Goal: Task Accomplishment & Management: Use online tool/utility

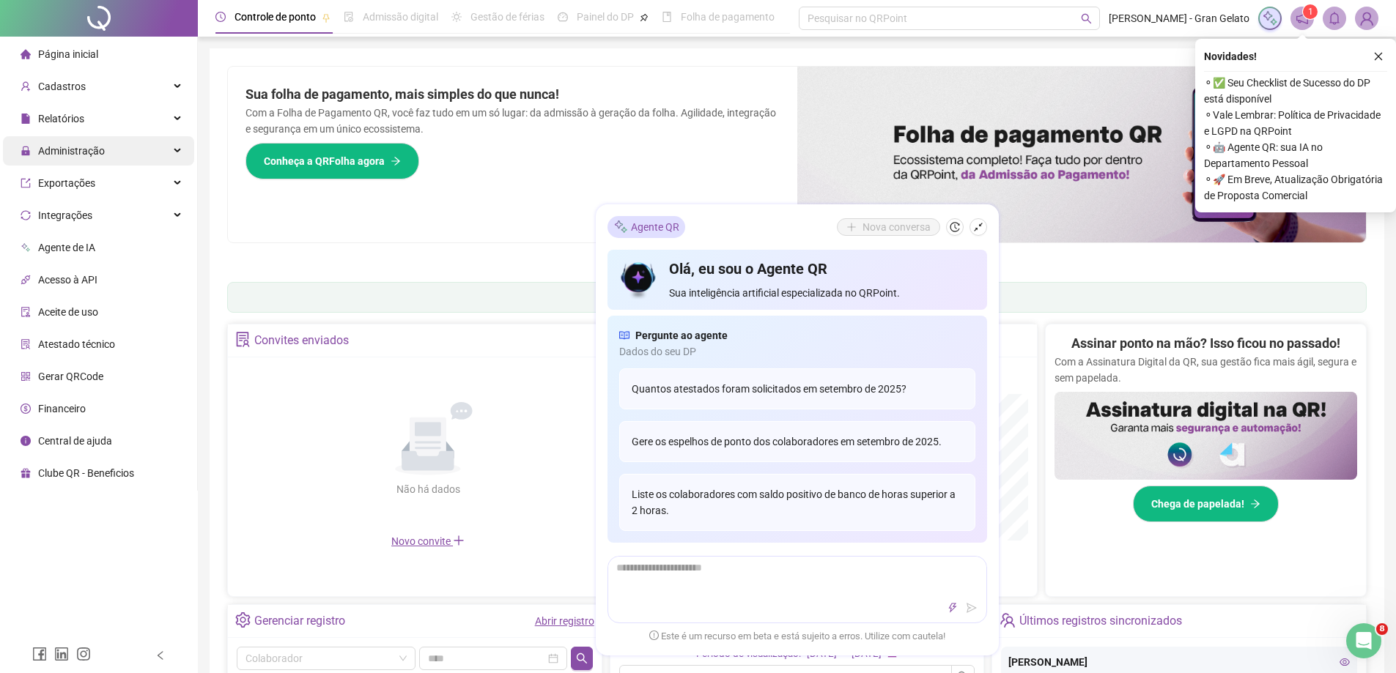
click at [151, 148] on div "Administração" at bounding box center [98, 150] width 191 height 29
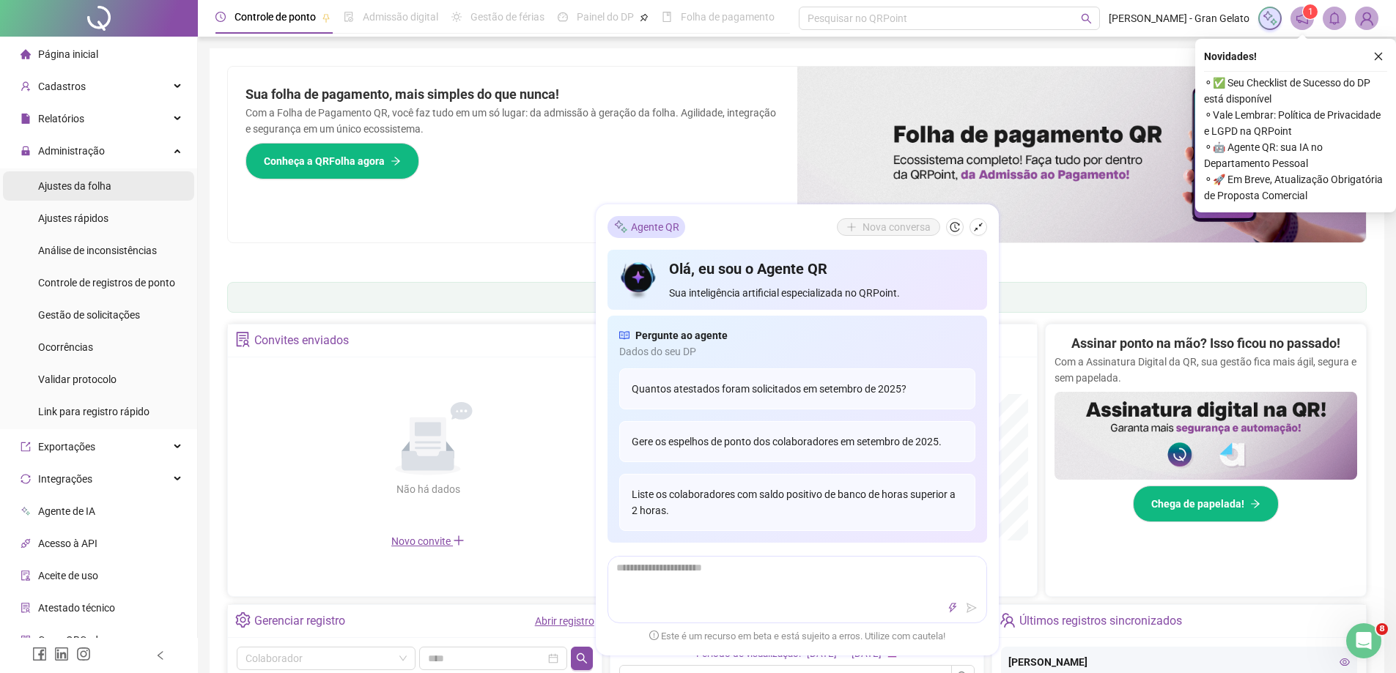
click at [111, 188] on li "Ajustes da folha" at bounding box center [98, 185] width 191 height 29
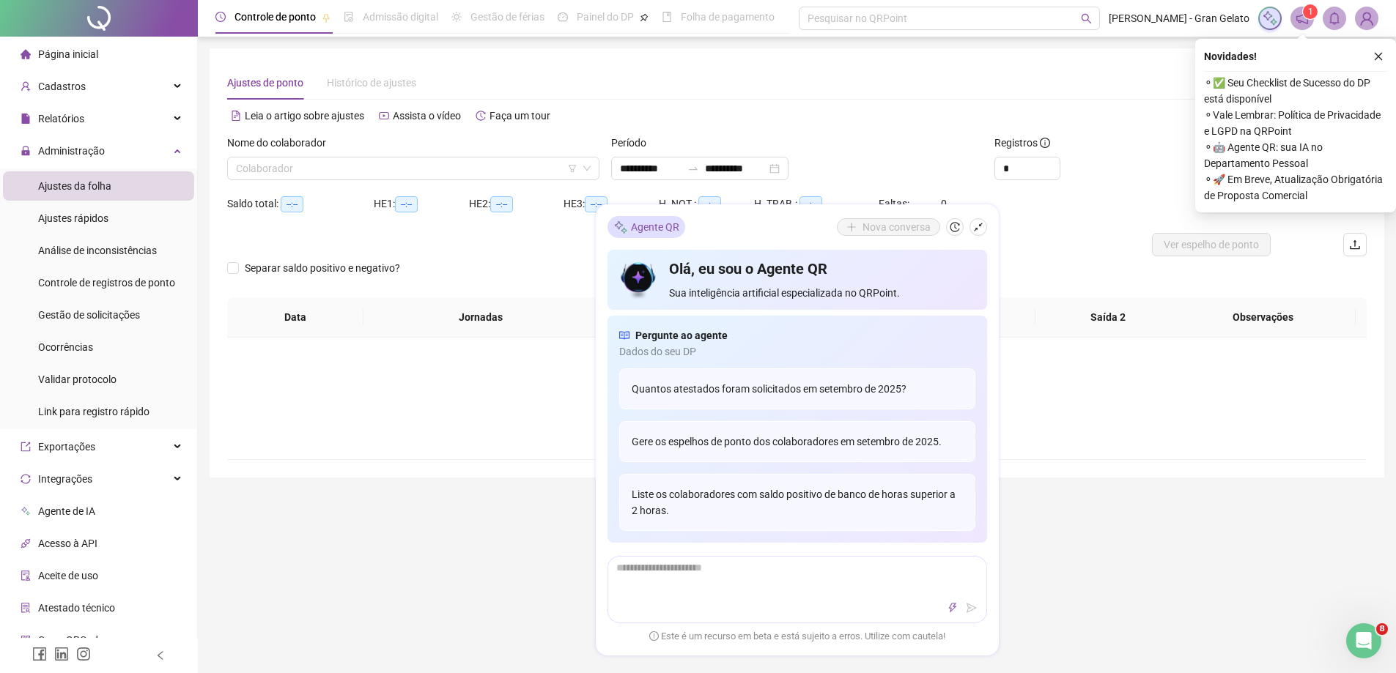
type input "**********"
click at [275, 163] on input "search" at bounding box center [406, 168] width 341 height 22
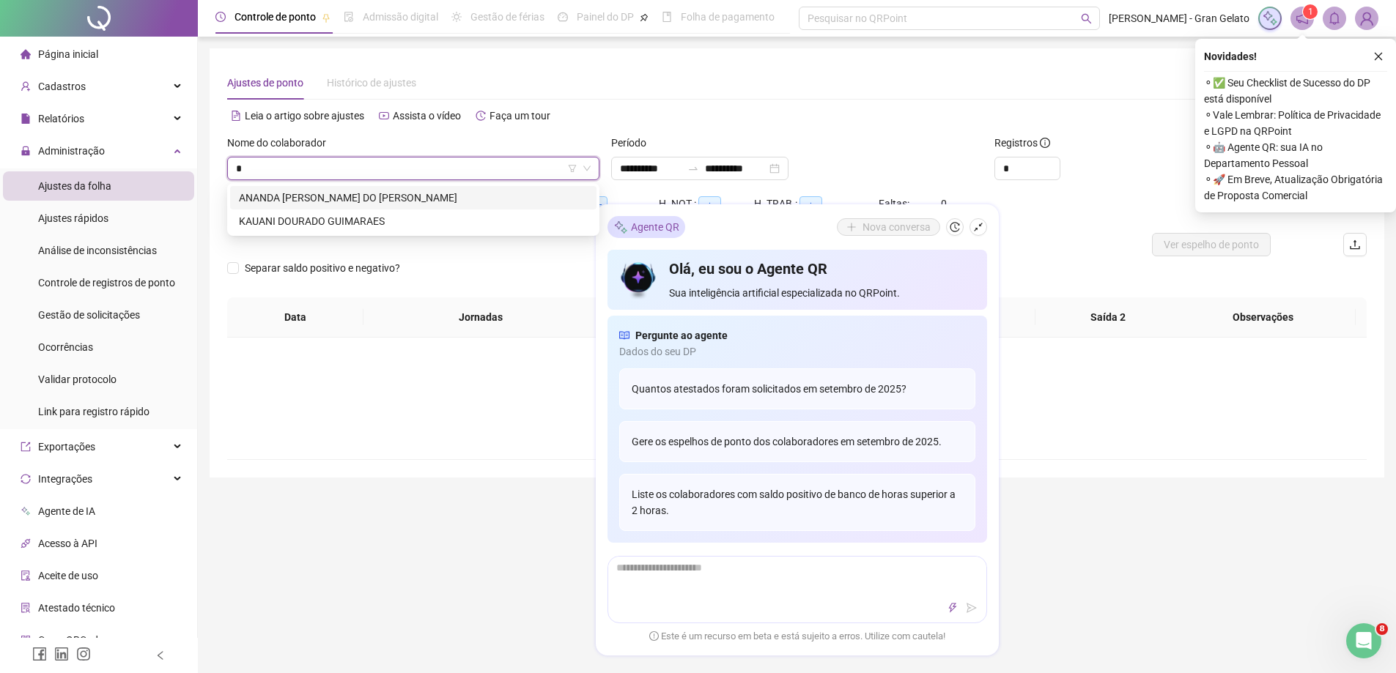
type input "**"
click at [296, 217] on div "KAUANI DOURADO GUIMARAES" at bounding box center [413, 221] width 349 height 16
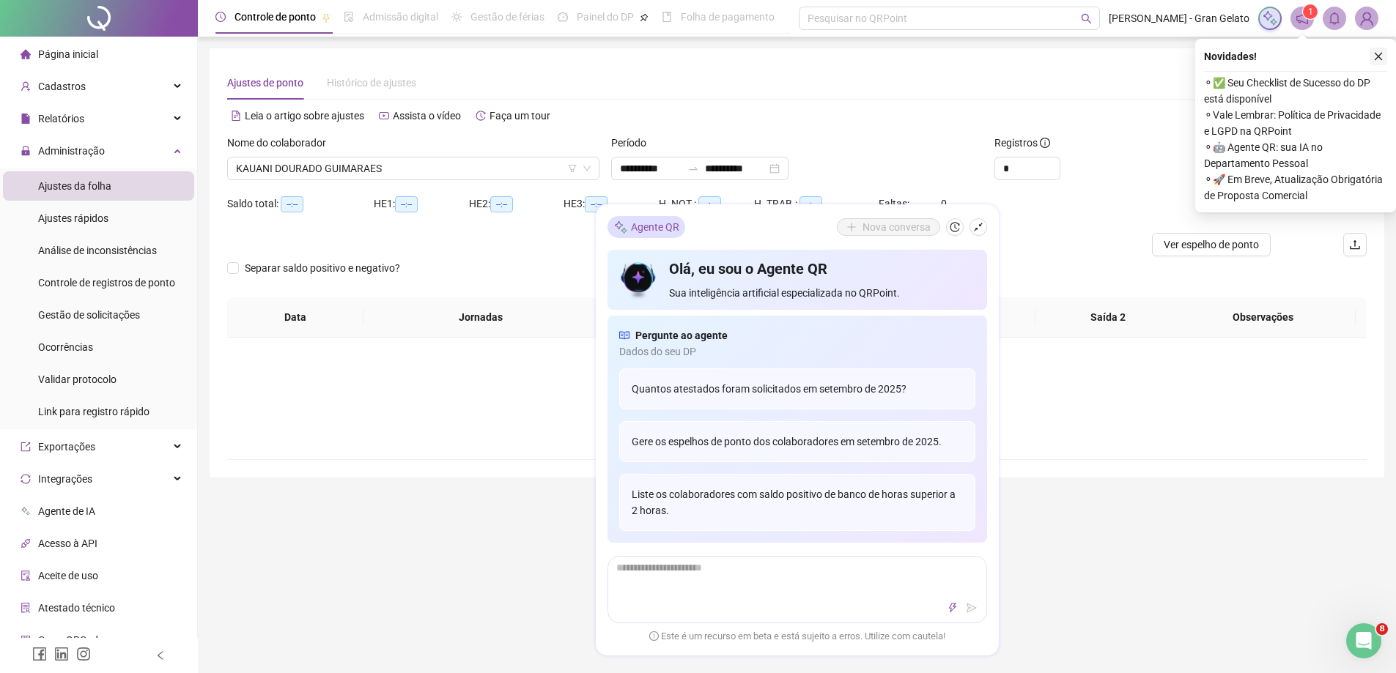
click at [1382, 51] on button "button" at bounding box center [1378, 57] width 18 height 18
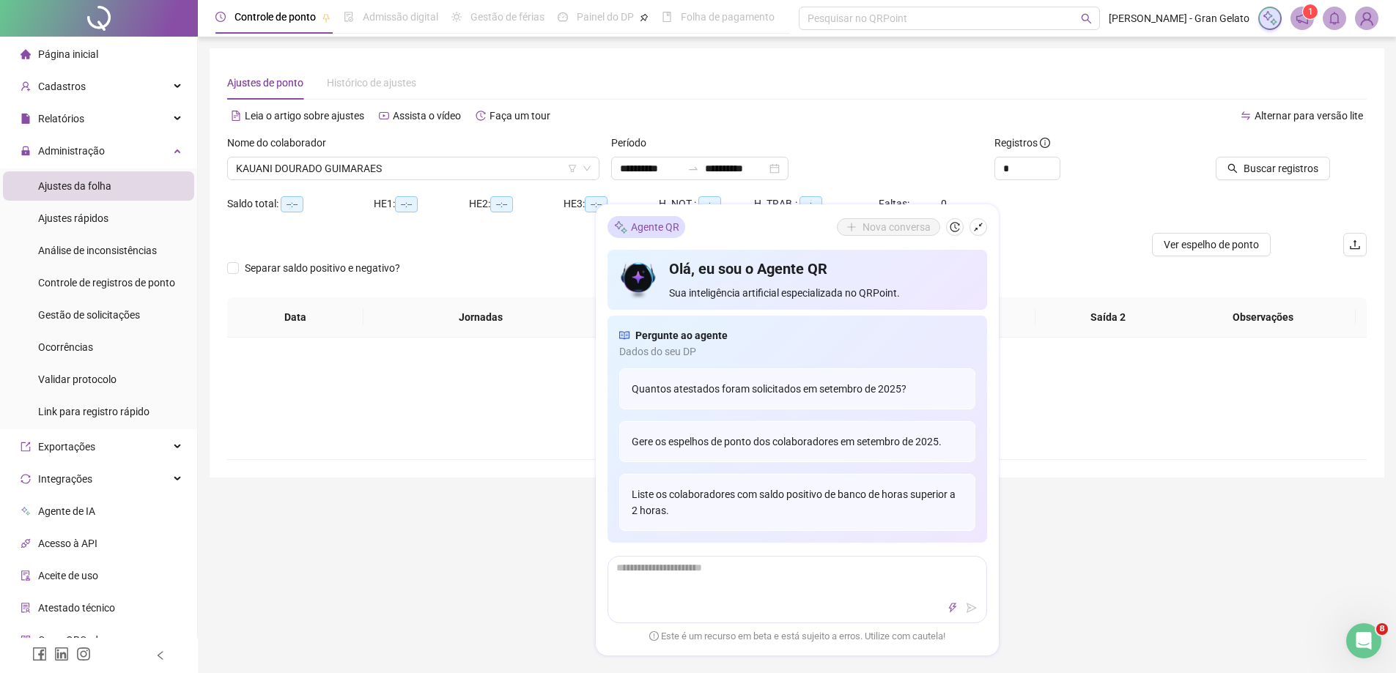
click at [971, 86] on div "Ajustes de ponto Histórico de ajustes" at bounding box center [796, 83] width 1139 height 34
click at [1293, 172] on span "Buscar registros" at bounding box center [1280, 168] width 75 height 16
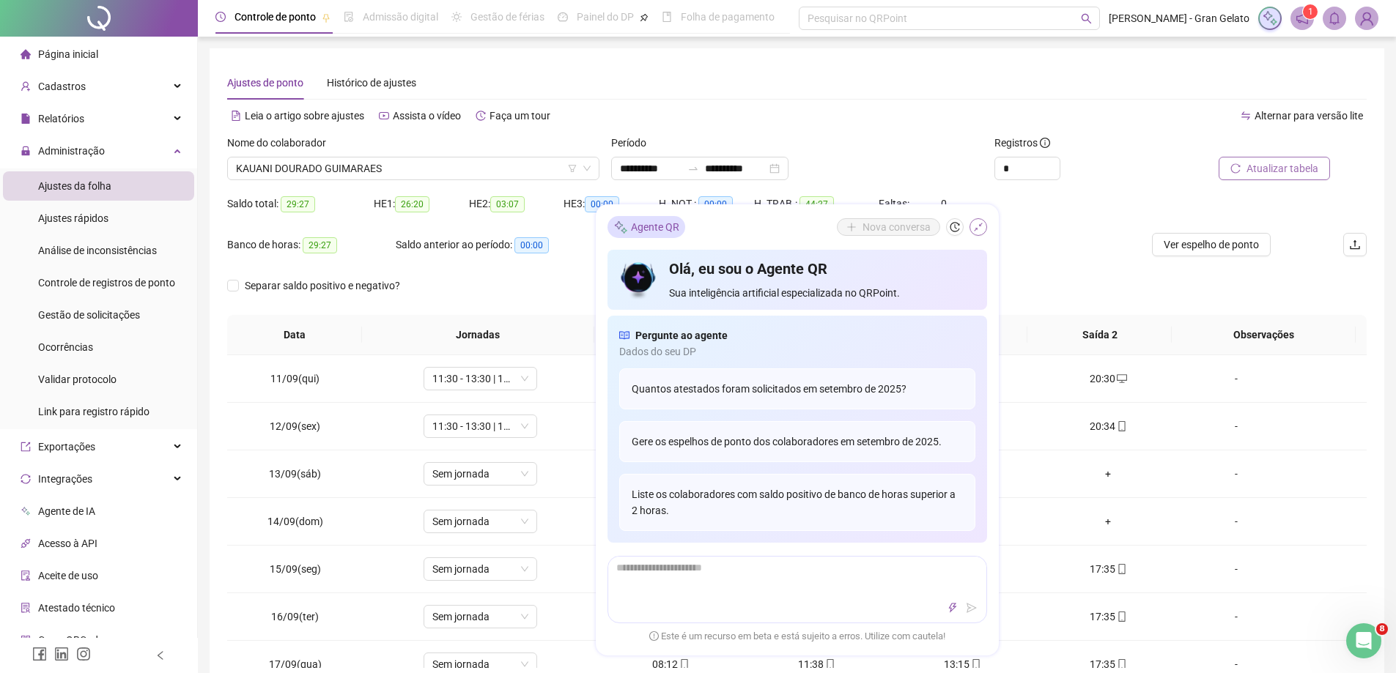
click at [979, 233] on button "button" at bounding box center [978, 227] width 18 height 18
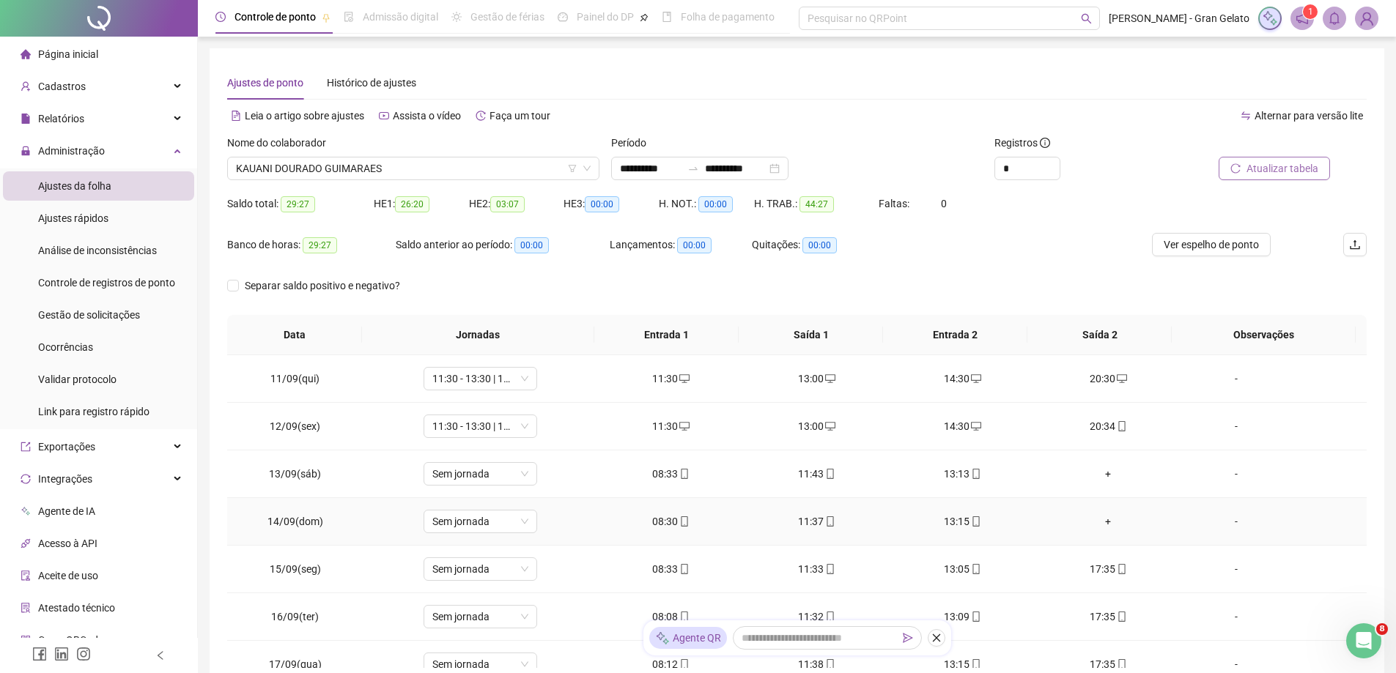
click at [889, 539] on td "13:15" at bounding box center [962, 522] width 146 height 48
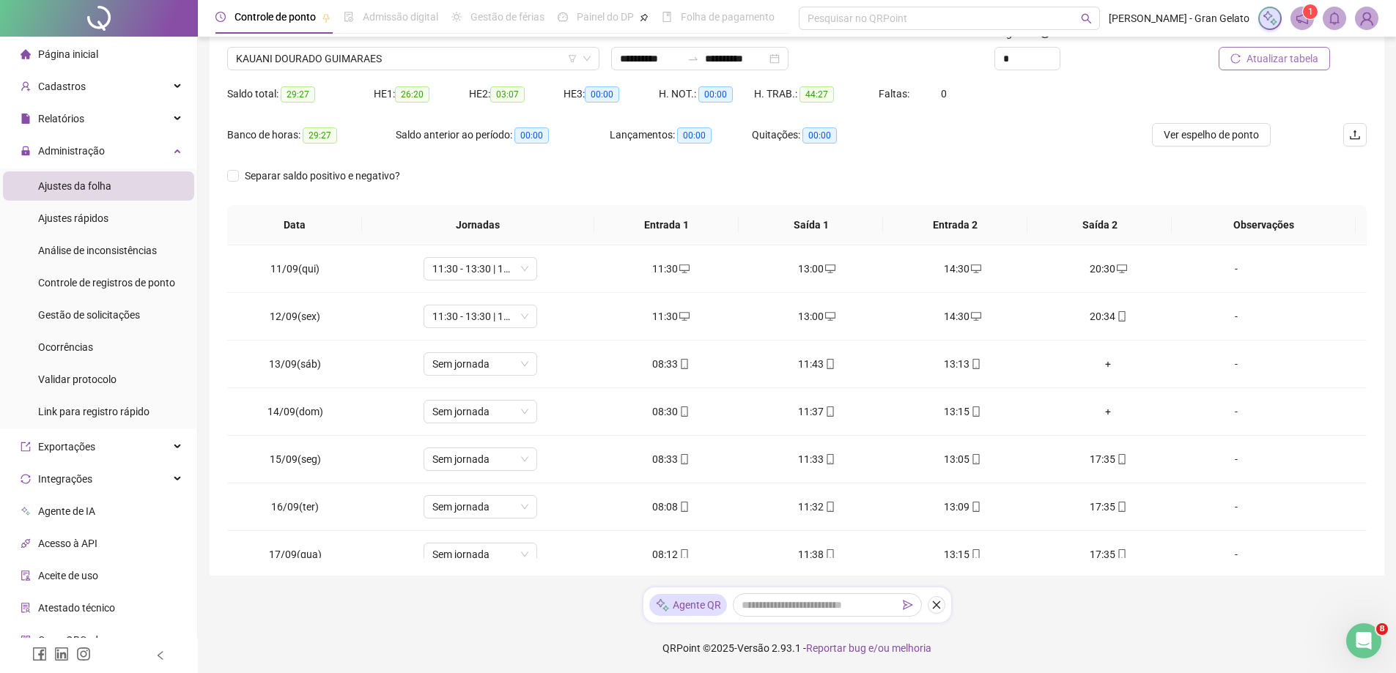
scroll to position [111, 0]
